Goal: Task Accomplishment & Management: Use online tool/utility

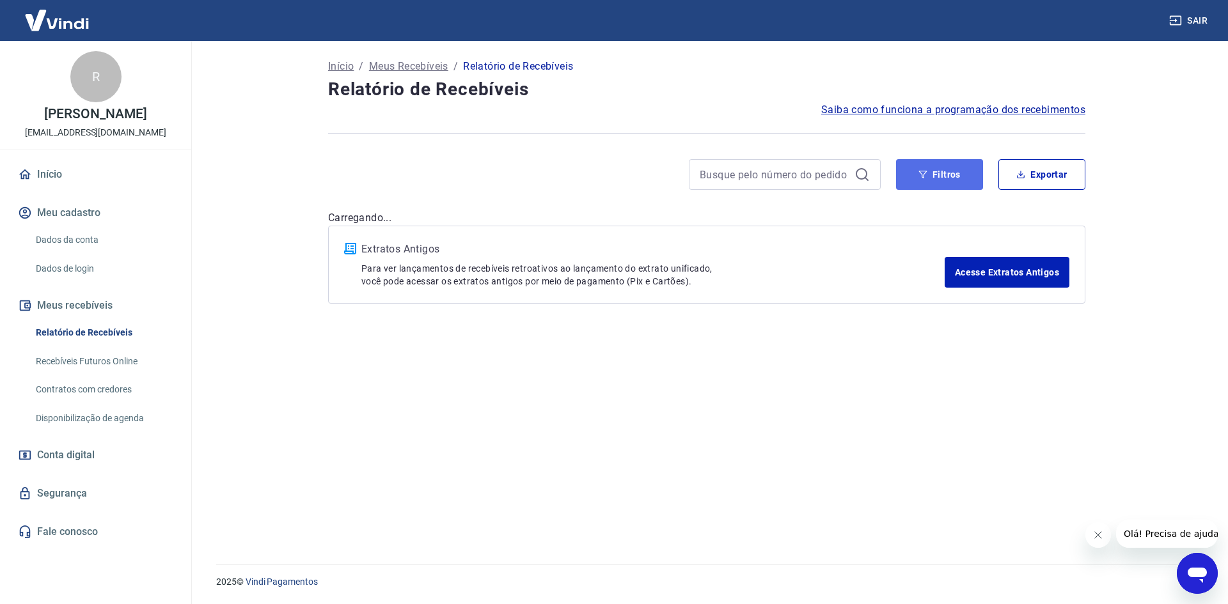
click at [928, 169] on button "Filtros" at bounding box center [939, 174] width 87 height 31
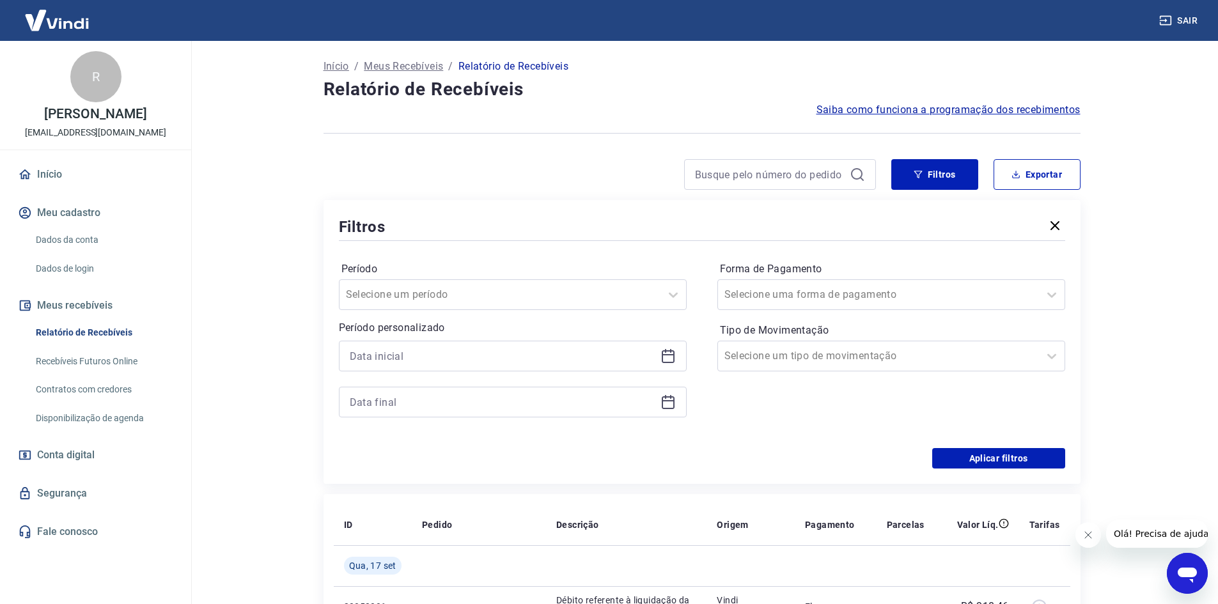
click at [672, 348] on icon at bounding box center [668, 355] width 15 height 15
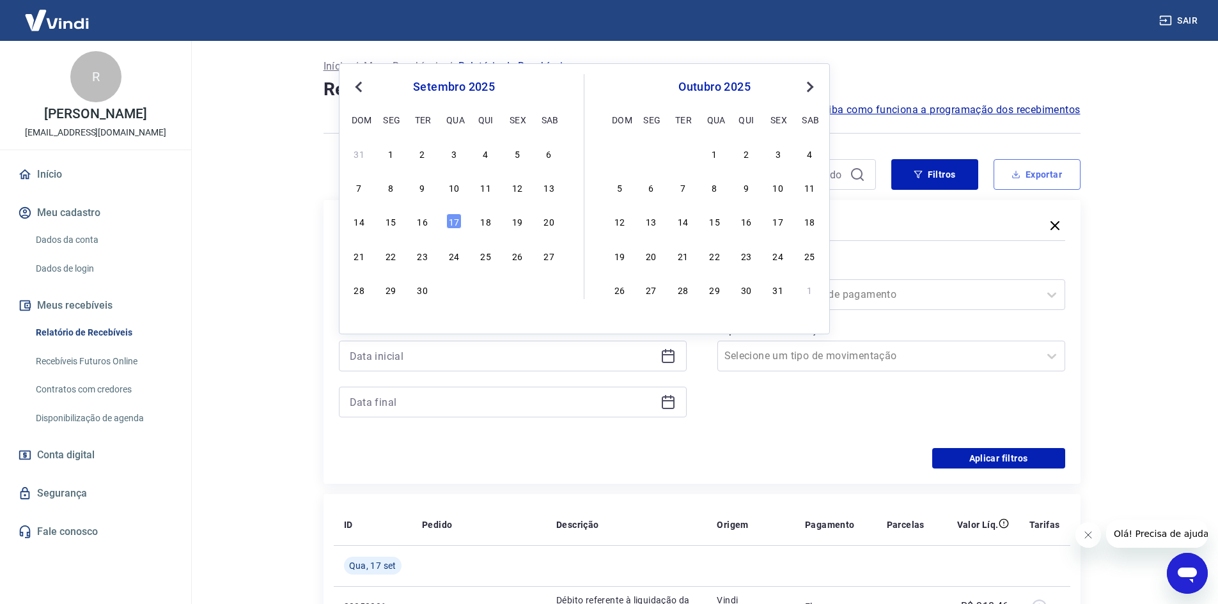
click at [1048, 176] on button "Exportar" at bounding box center [1037, 174] width 87 height 31
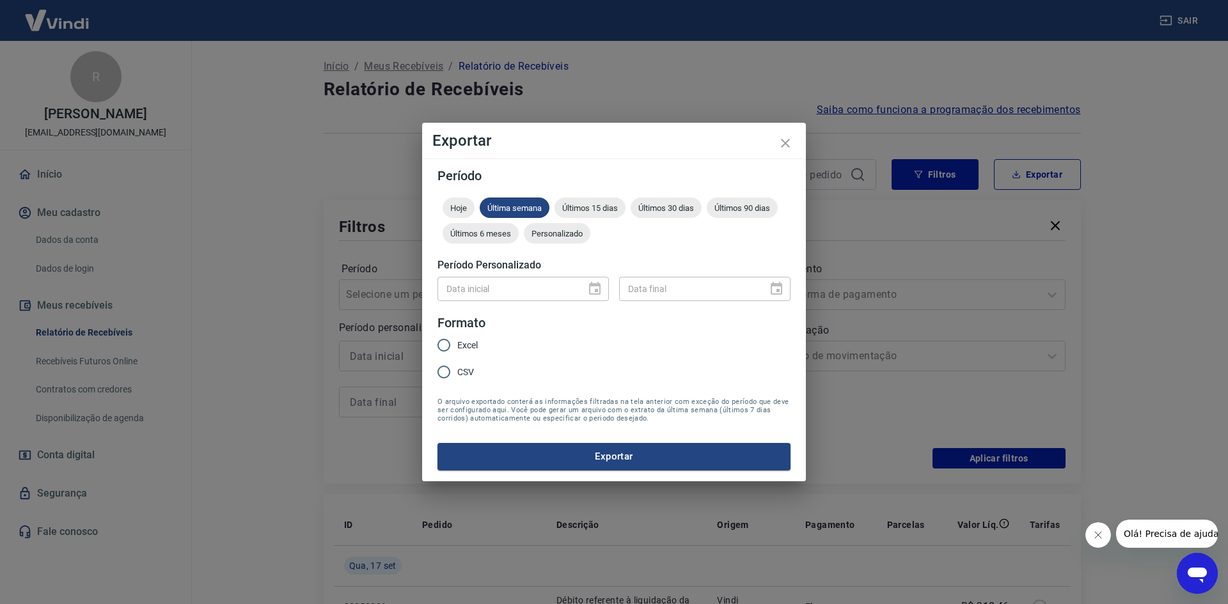
click at [460, 348] on span "Excel" at bounding box center [467, 345] width 20 height 13
click at [457, 348] on input "Excel" at bounding box center [443, 345] width 27 height 27
radio input "true"
click at [561, 229] on span "Personalizado" at bounding box center [557, 234] width 67 height 10
click at [590, 292] on icon "Choose date" at bounding box center [595, 288] width 12 height 13
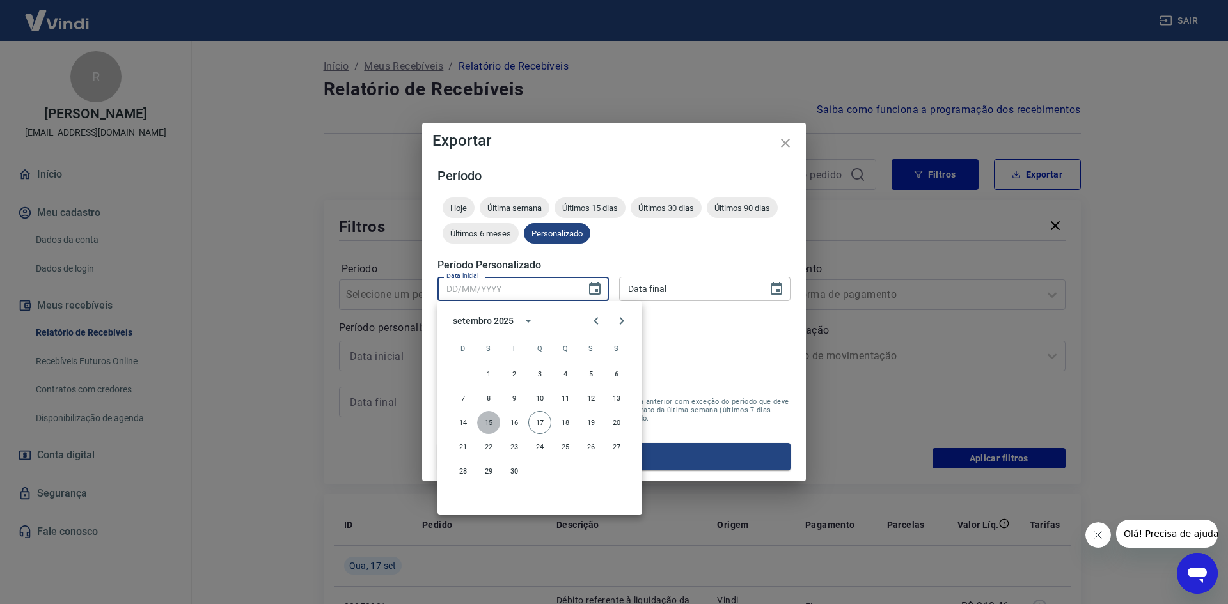
click at [497, 423] on button "15" at bounding box center [488, 422] width 23 height 23
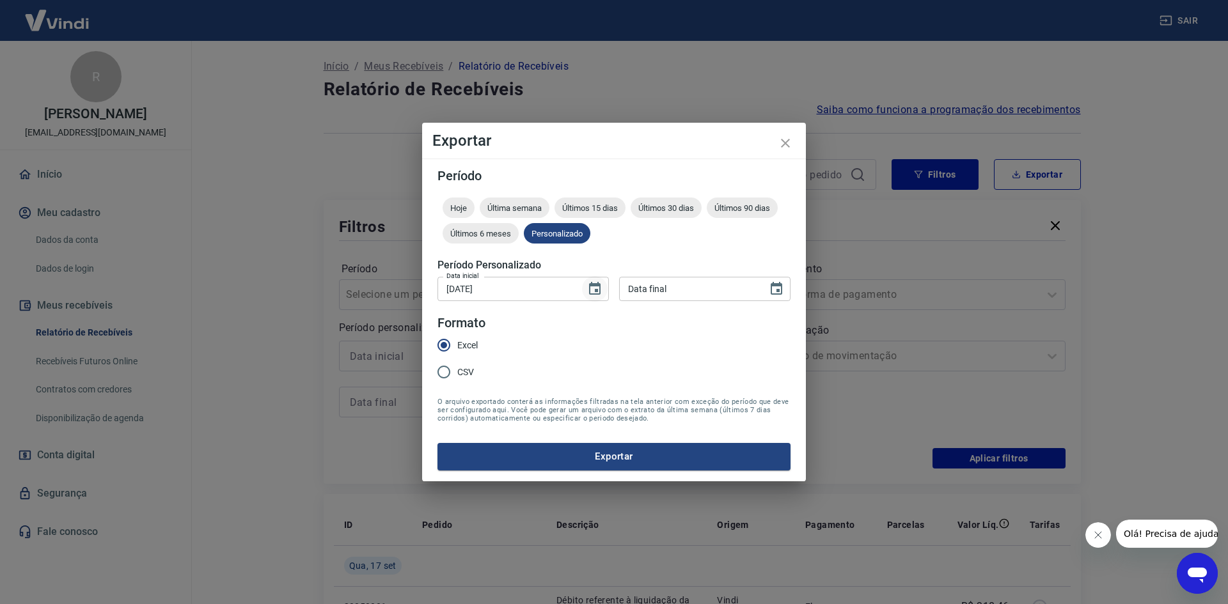
click at [594, 289] on icon "Choose date, selected date is 15 de set de 2025" at bounding box center [594, 288] width 15 height 15
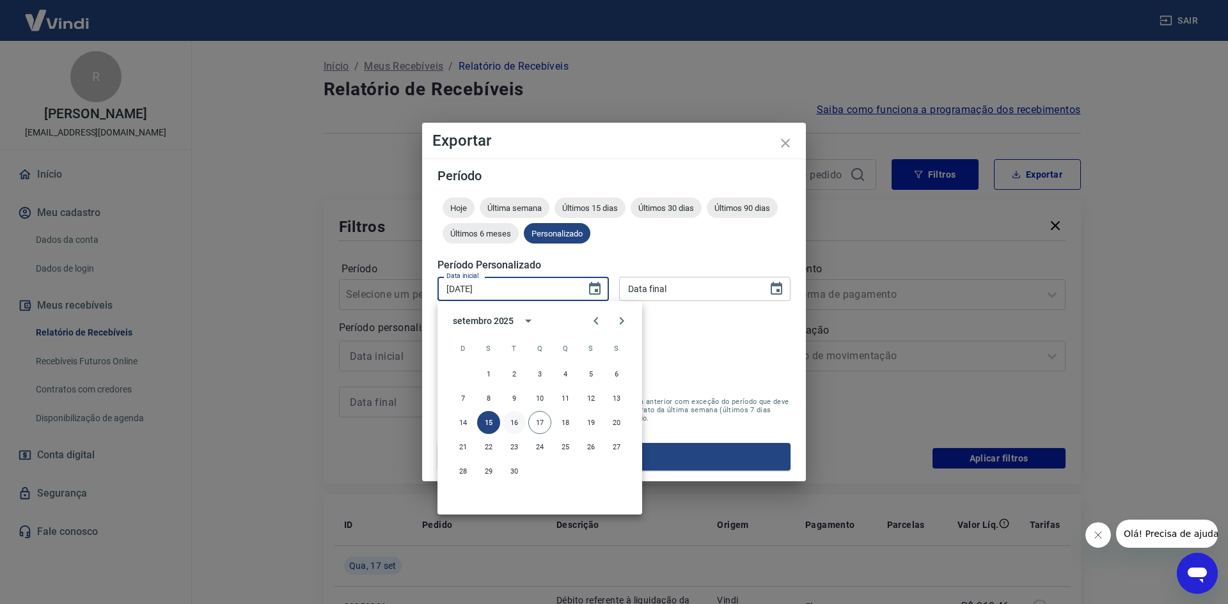
click at [522, 422] on button "16" at bounding box center [514, 422] width 23 height 23
type input "[DATE]"
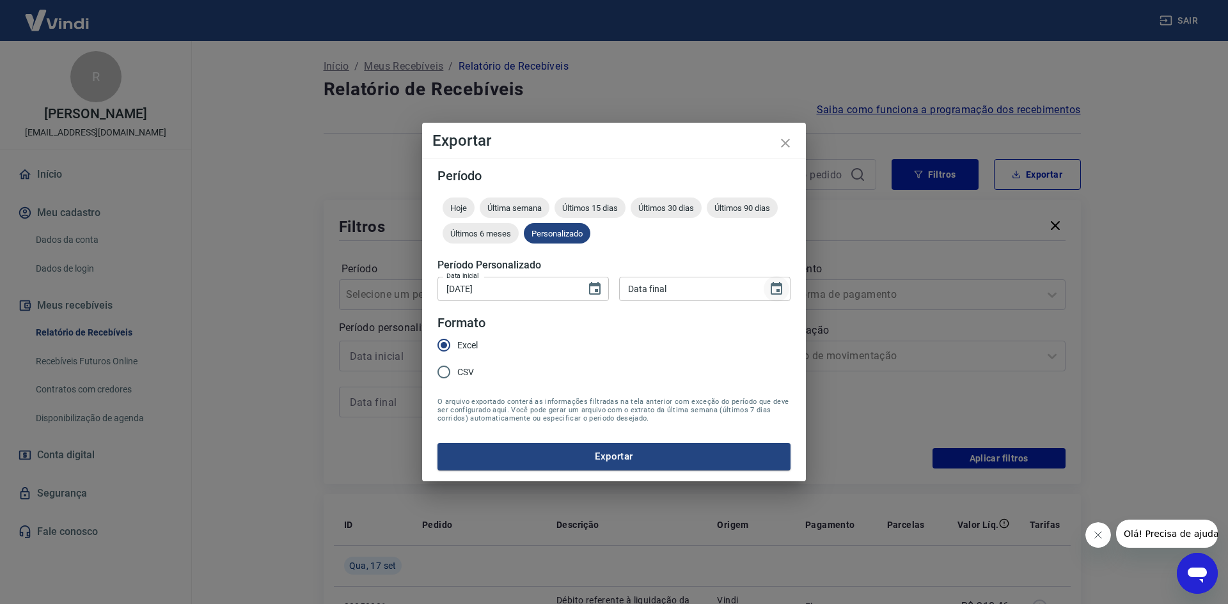
click at [782, 290] on icon "Choose date" at bounding box center [777, 288] width 12 height 13
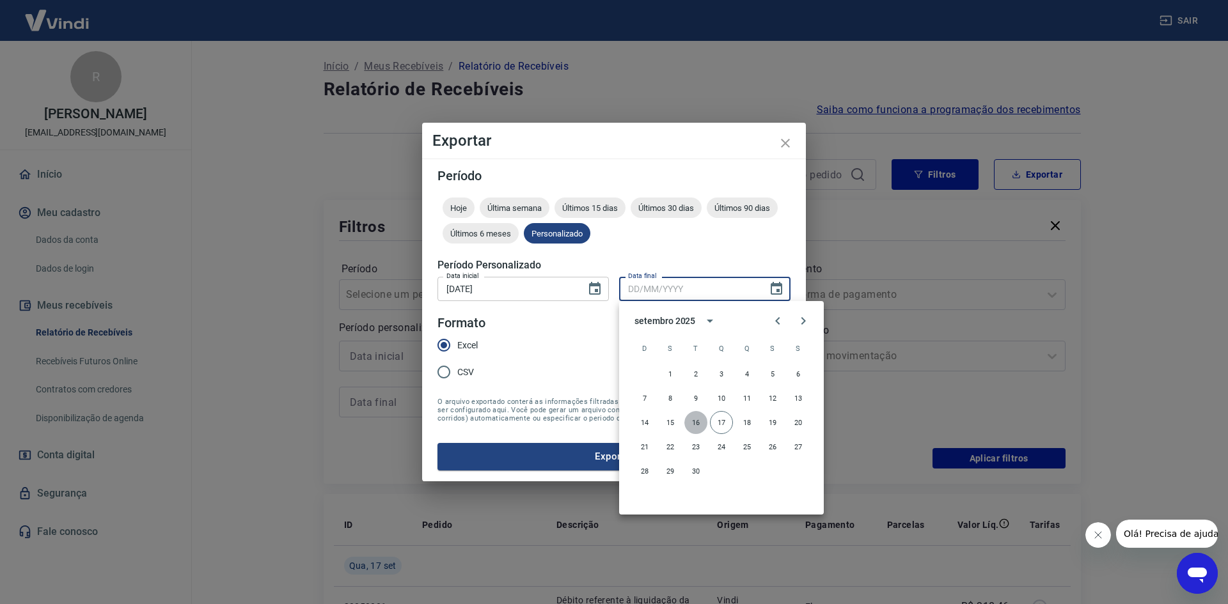
click at [695, 425] on button "16" at bounding box center [695, 422] width 23 height 23
type input "[DATE]"
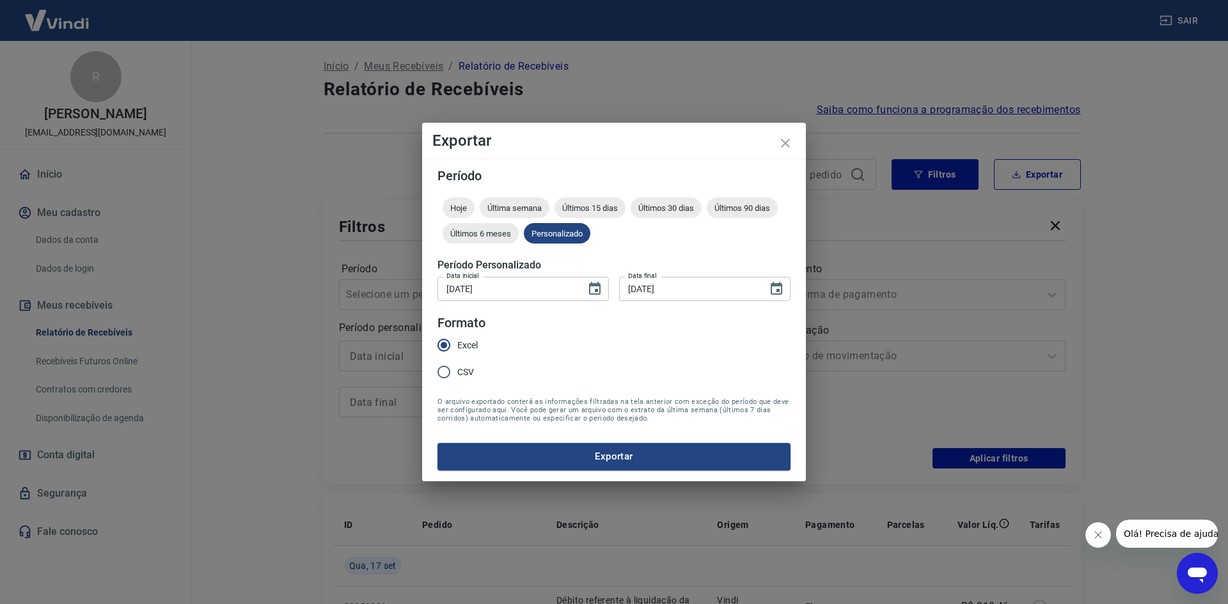
click at [624, 437] on form "Período Hoje Última semana Últimos 15 dias Últimos 30 dias Últimos 90 dias Últi…" at bounding box center [613, 319] width 353 height 301
click at [604, 446] on button "Exportar" at bounding box center [613, 456] width 353 height 27
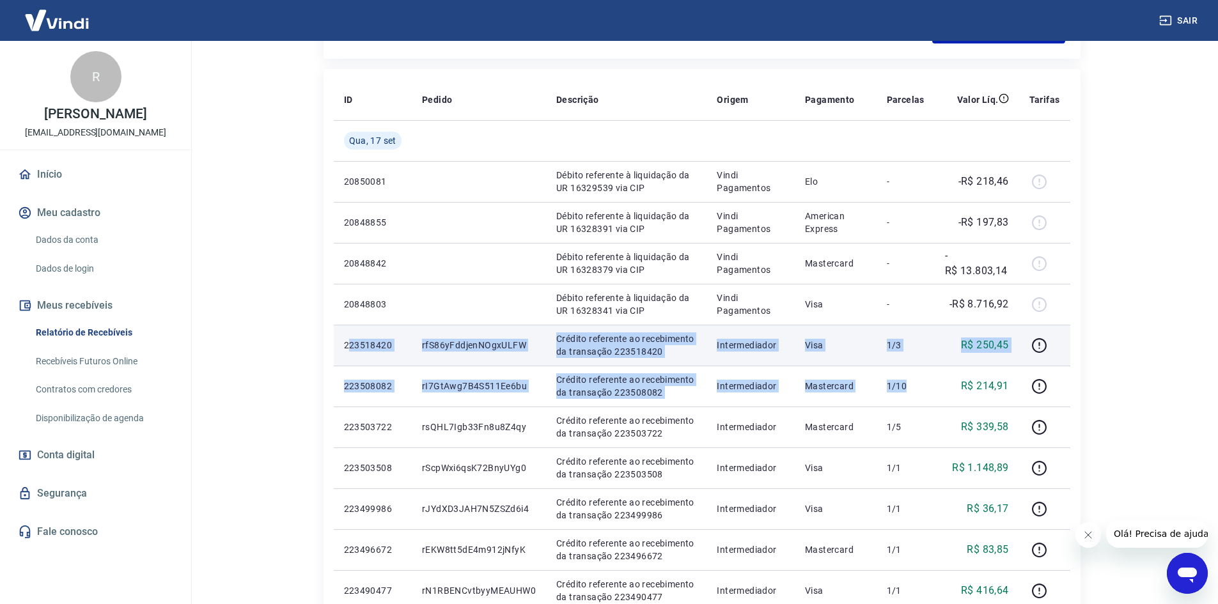
scroll to position [448, 0]
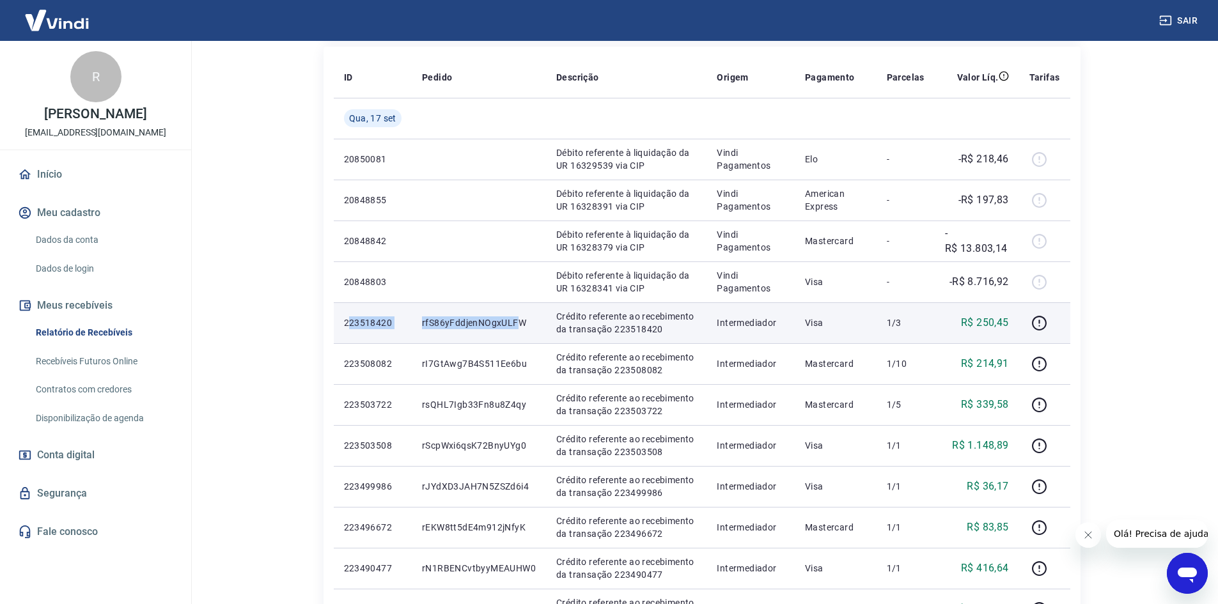
drag, startPoint x: 348, startPoint y: 385, endPoint x: 516, endPoint y: 327, distance: 177.7
click at [517, 327] on tr "223518420 rfS86yFddjenNOgxULFW Crédito referente ao recebimento da transação 22…" at bounding box center [702, 322] width 737 height 41
click at [378, 322] on p "223518420" at bounding box center [373, 323] width 58 height 13
drag, startPoint x: 422, startPoint y: 326, endPoint x: 531, endPoint y: 325, distance: 108.7
click at [531, 325] on p "rfS86yFddjenNOgxULFW" at bounding box center [479, 323] width 114 height 13
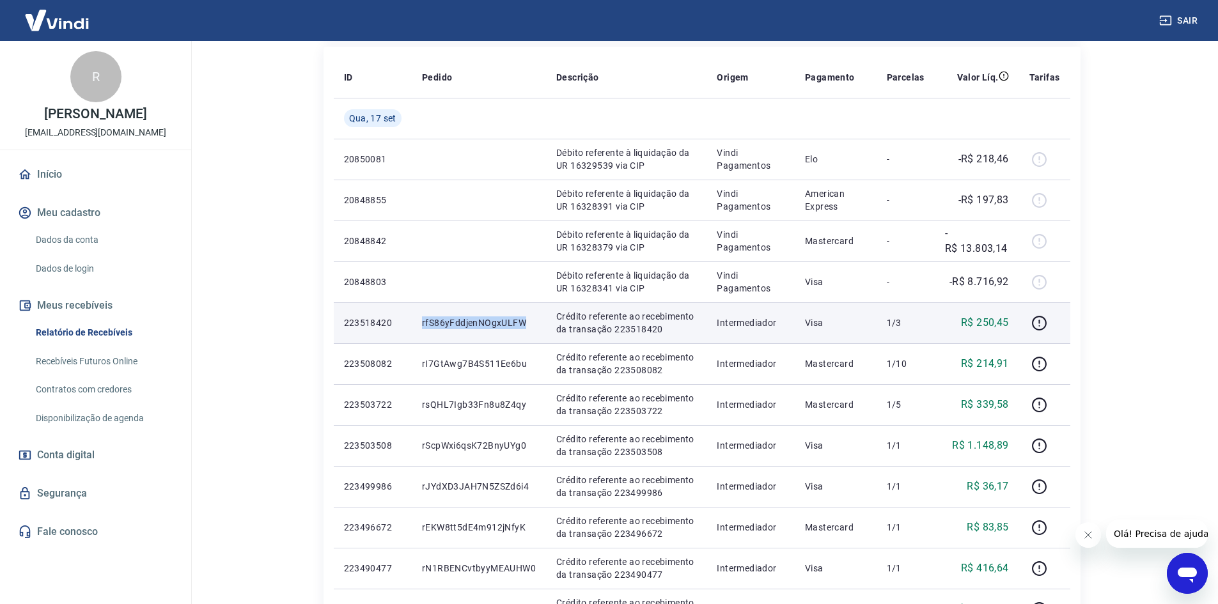
copy p "rfS86yFddjenNOgxULFW"
click at [429, 322] on p "rfS86yFddjenNOgxULFW" at bounding box center [479, 323] width 114 height 13
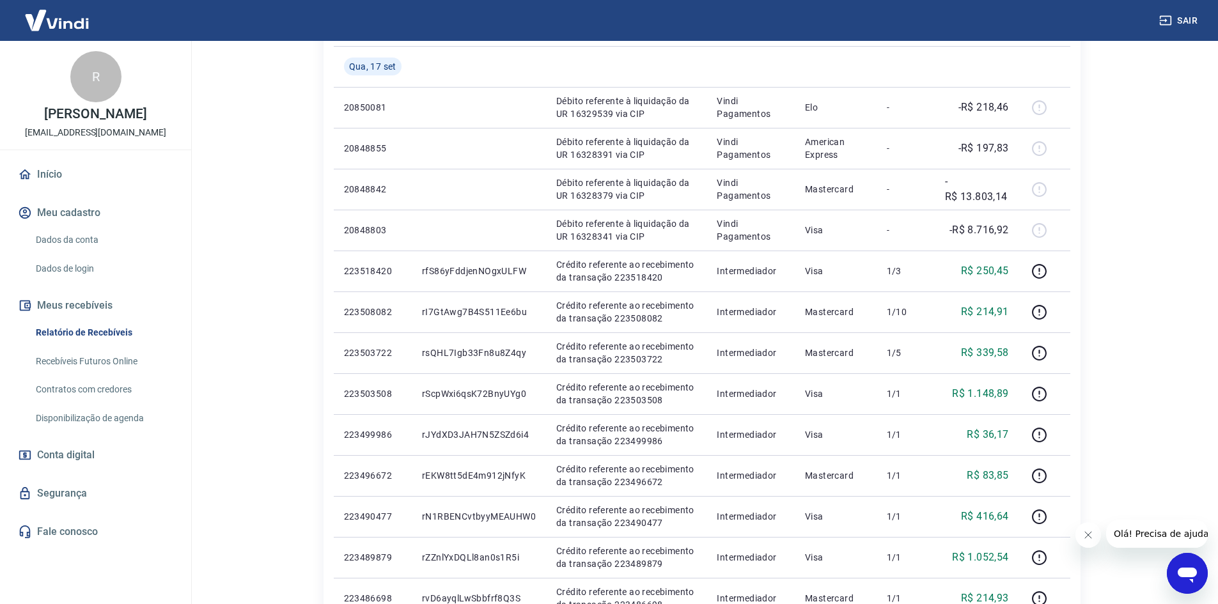
scroll to position [152, 0]
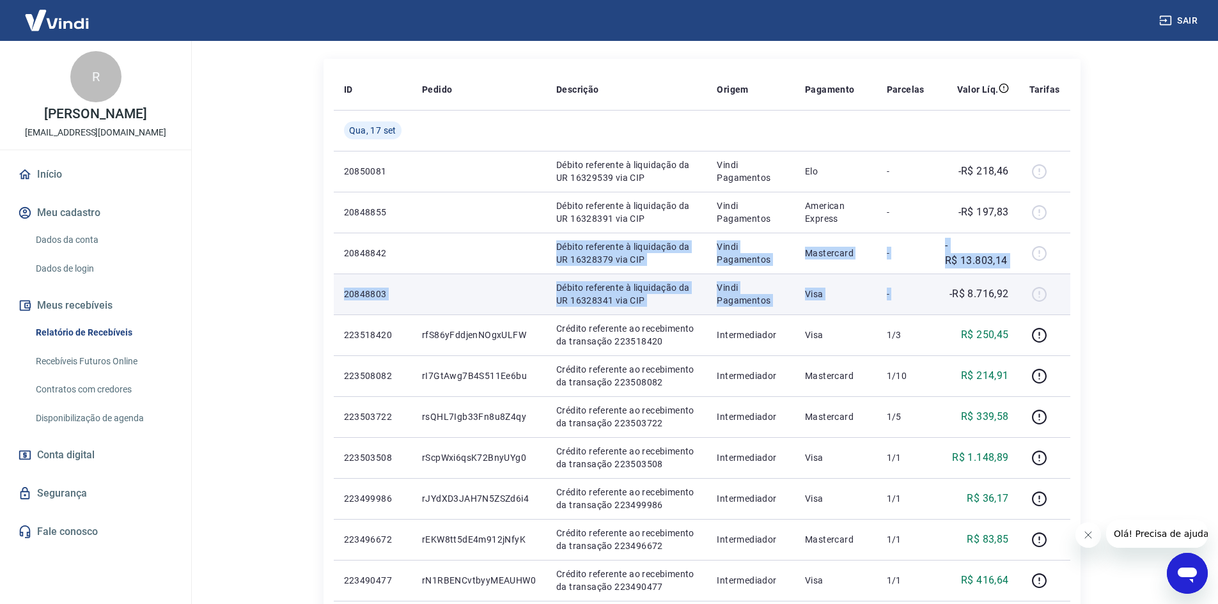
drag, startPoint x: 500, startPoint y: 235, endPoint x: 940, endPoint y: 295, distance: 444.0
click at [940, 295] on tbody "Qua, 17 set 20850081 Débito referente à liquidação da UR 16329539 via CIP Vindi…" at bounding box center [702, 539] width 737 height 859
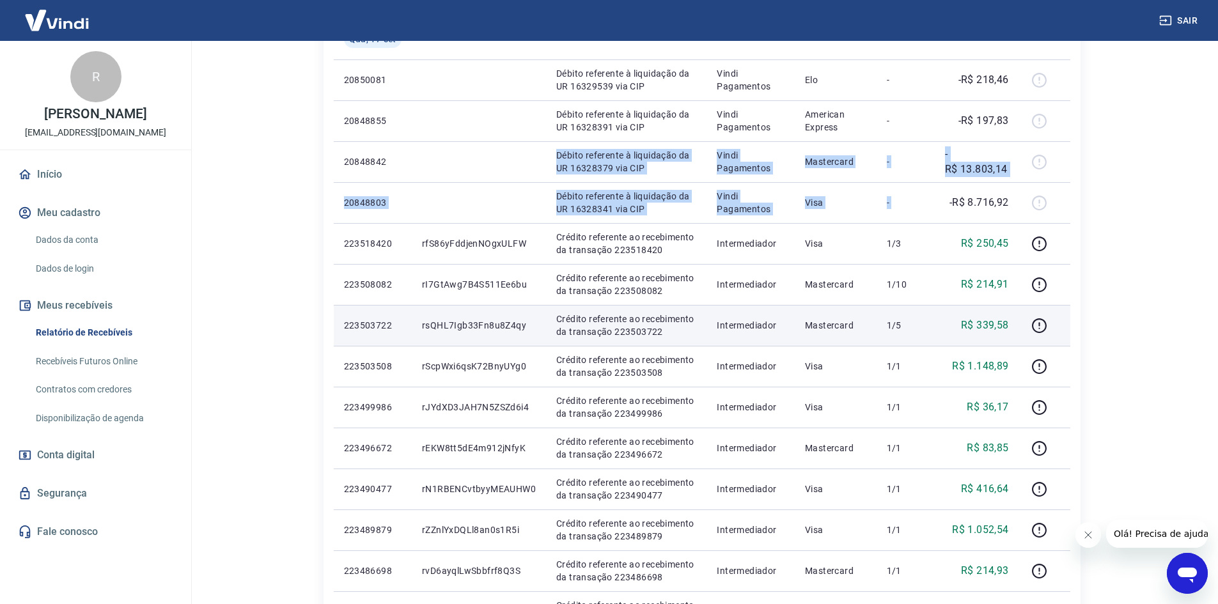
scroll to position [279, 0]
